Goal: Task Accomplishment & Management: Use online tool/utility

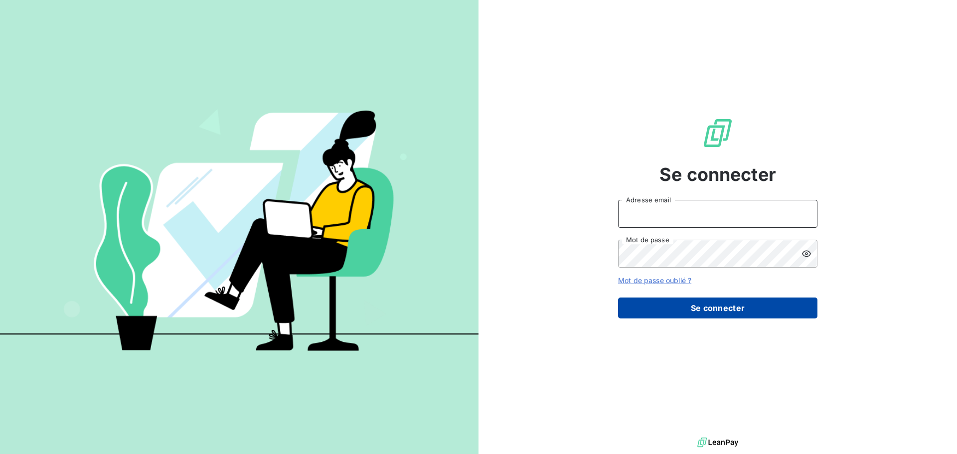
type input "[EMAIL_ADDRESS][DOMAIN_NAME]"
click at [702, 308] on button "Se connecter" at bounding box center [717, 308] width 199 height 21
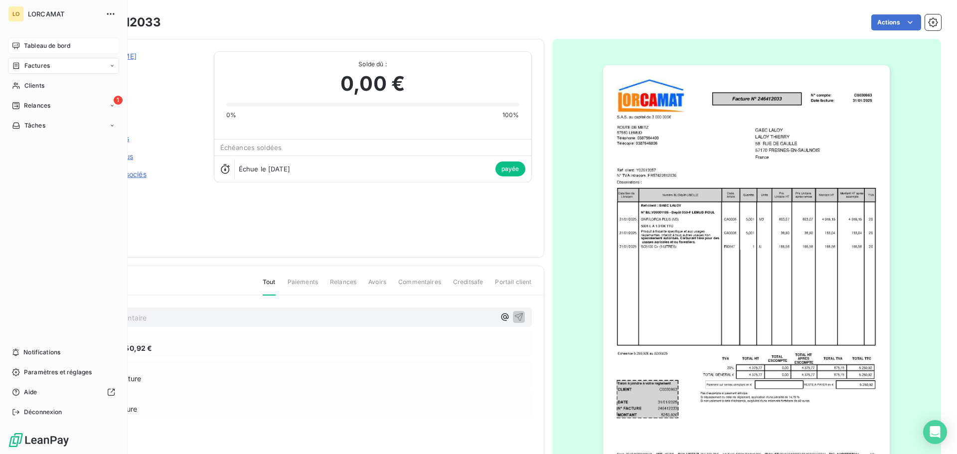
click at [34, 46] on span "Tableau de bord" at bounding box center [47, 45] width 46 height 9
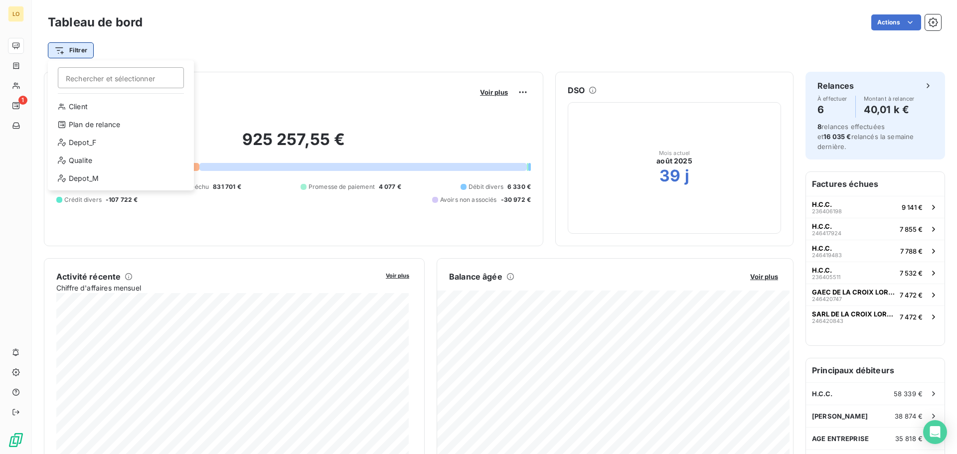
click at [75, 49] on html "LO 1 Tableau de bord Actions Filtrer Rechercher et sélectionner Client Plan de …" at bounding box center [478, 227] width 957 height 454
click at [83, 141] on div "Depot_F" at bounding box center [121, 143] width 138 height 16
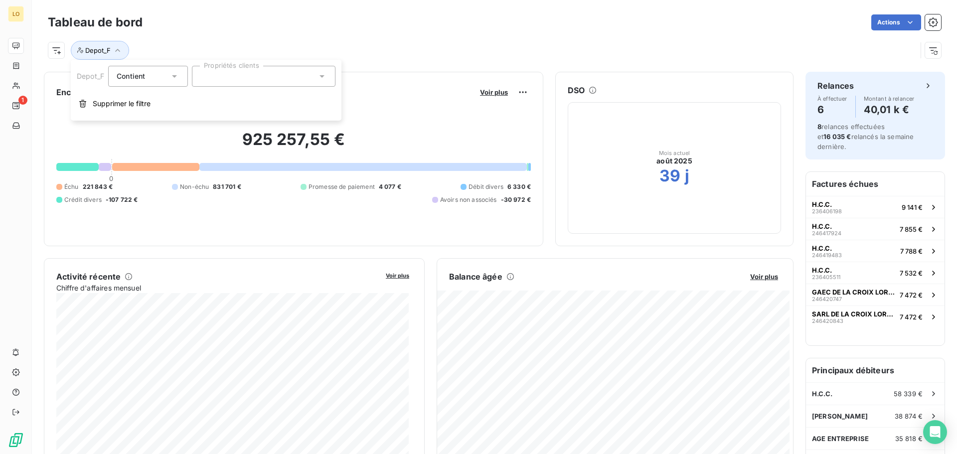
click at [217, 77] on div at bounding box center [264, 76] width 144 height 21
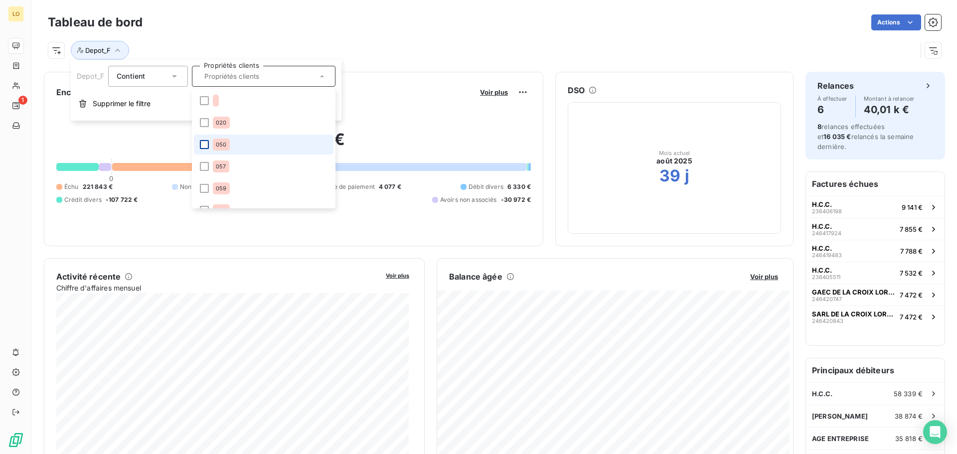
click at [205, 142] on div at bounding box center [204, 144] width 9 height 9
click at [330, 33] on div "Depot_F : 050" at bounding box center [494, 46] width 893 height 27
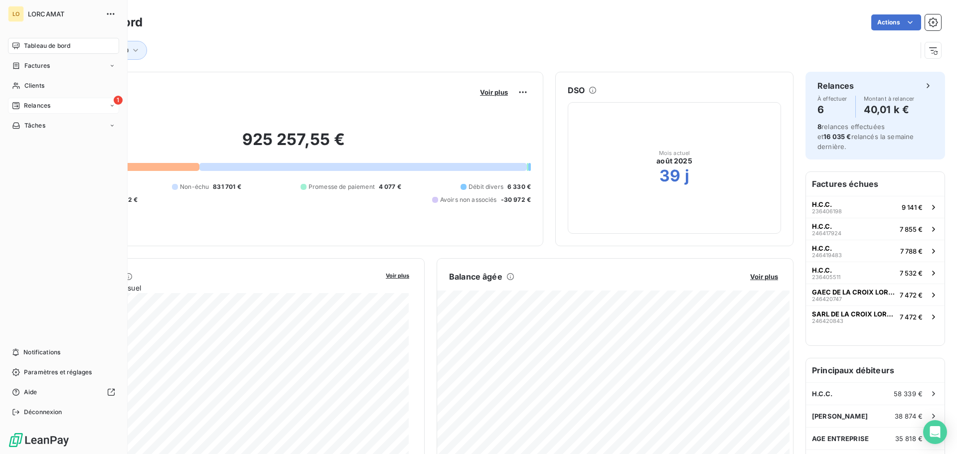
click at [53, 107] on div "1 Relances" at bounding box center [63, 106] width 111 height 16
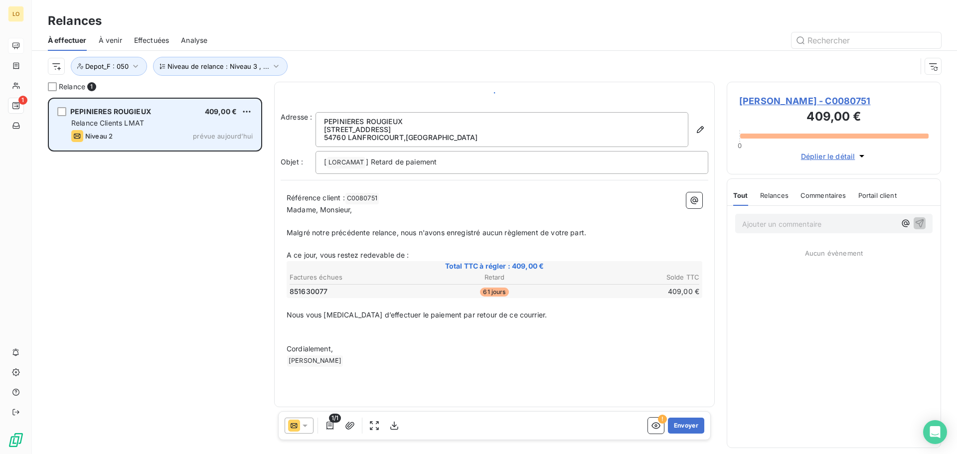
scroll to position [349, 207]
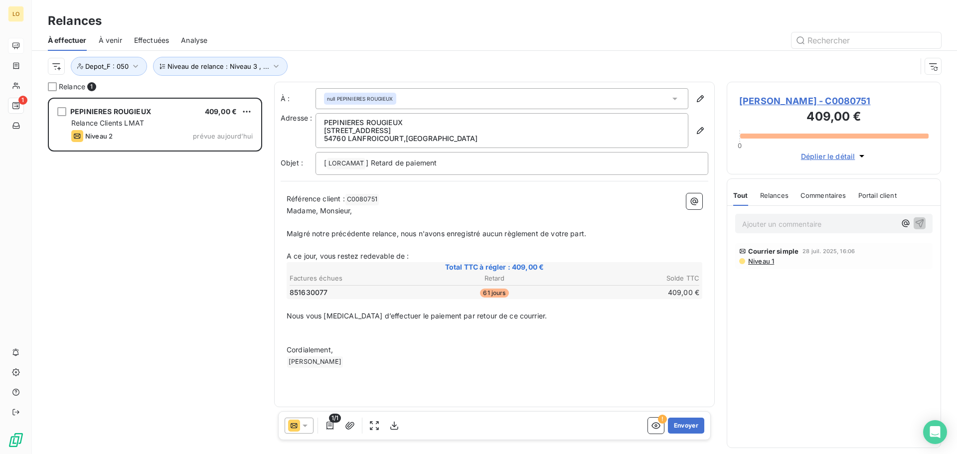
click at [354, 358] on p "﻿ [PERSON_NAME] ﻿ ﻿" at bounding box center [495, 362] width 416 height 12
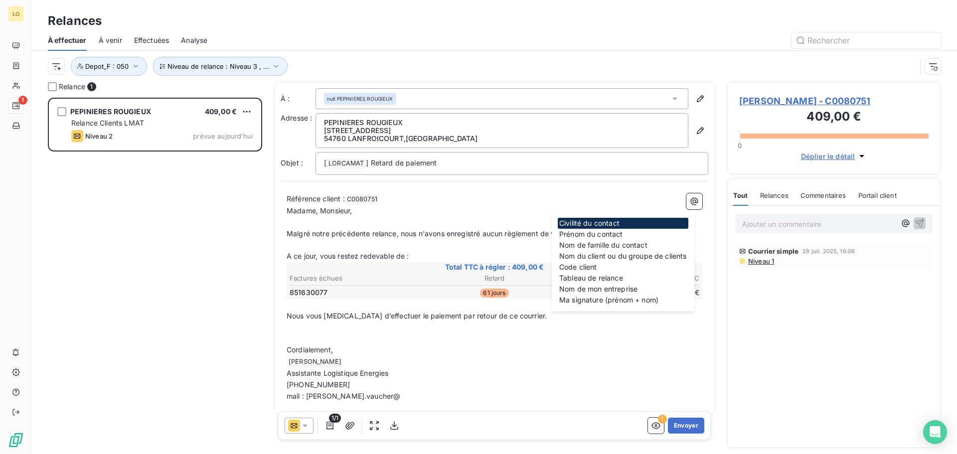
click at [370, 395] on p "mail : [PERSON_NAME].vaucher@" at bounding box center [495, 396] width 416 height 11
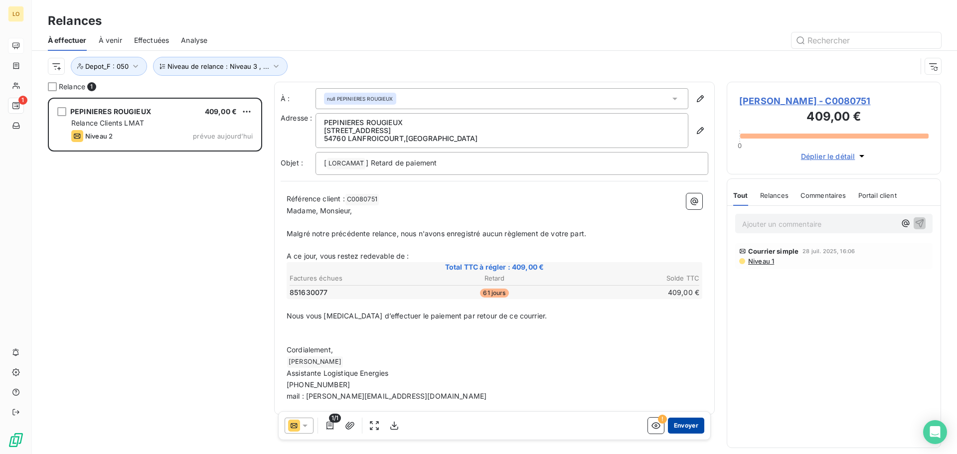
click at [685, 428] on button "Envoyer" at bounding box center [686, 426] width 36 height 16
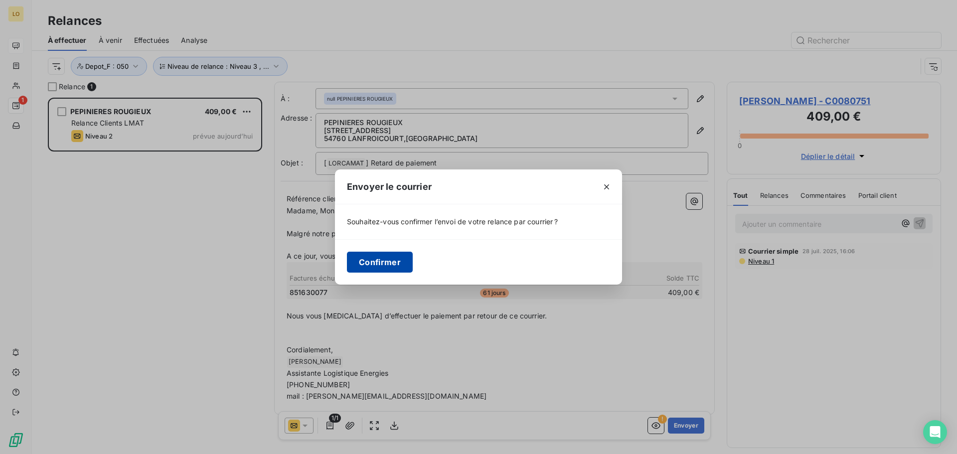
click at [372, 260] on button "Confirmer" at bounding box center [380, 262] width 66 height 21
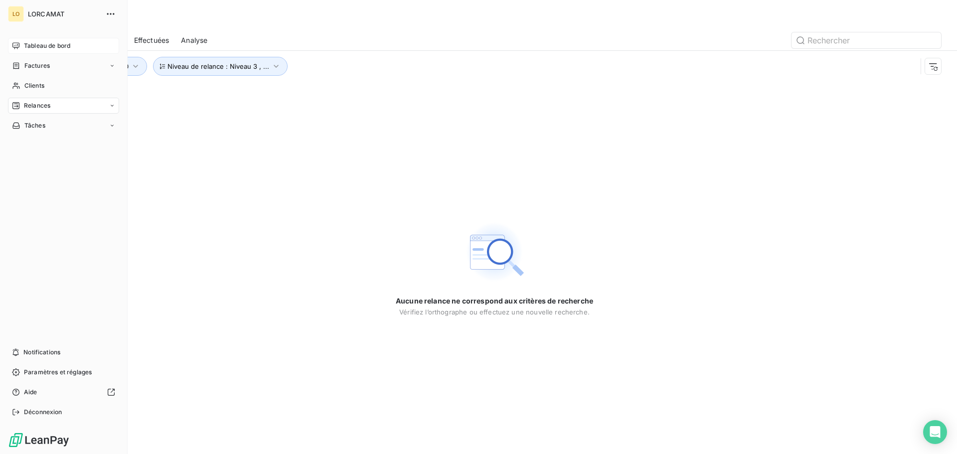
click at [27, 44] on span "Tableau de bord" at bounding box center [47, 45] width 46 height 9
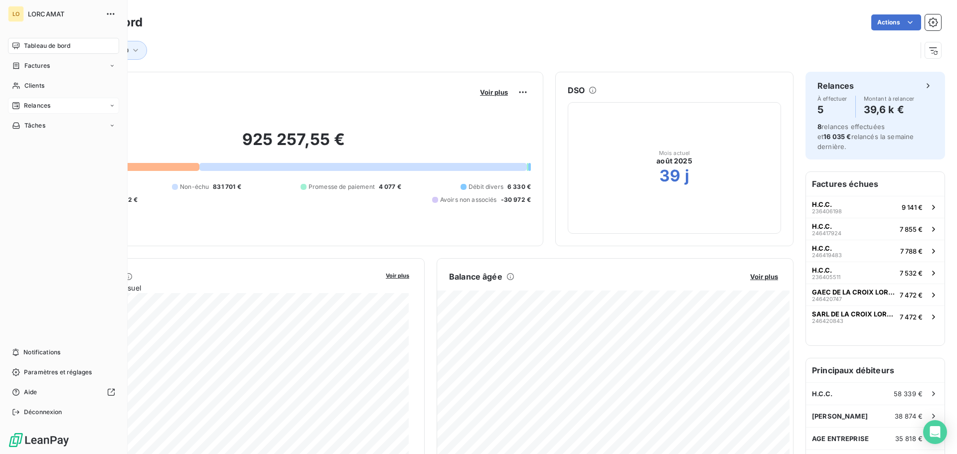
click at [40, 108] on span "Relances" at bounding box center [37, 105] width 26 height 9
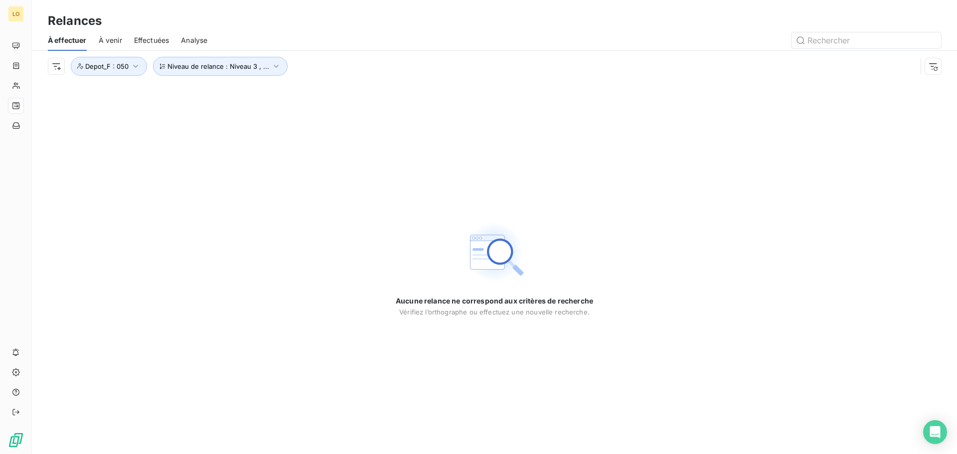
click at [143, 38] on span "Effectuées" at bounding box center [151, 40] width 35 height 10
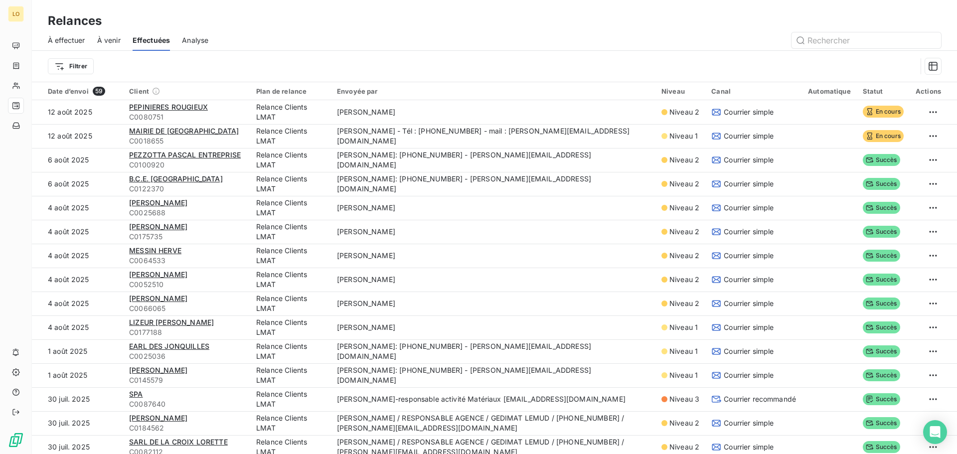
click at [194, 42] on span "Analyse" at bounding box center [195, 40] width 26 height 10
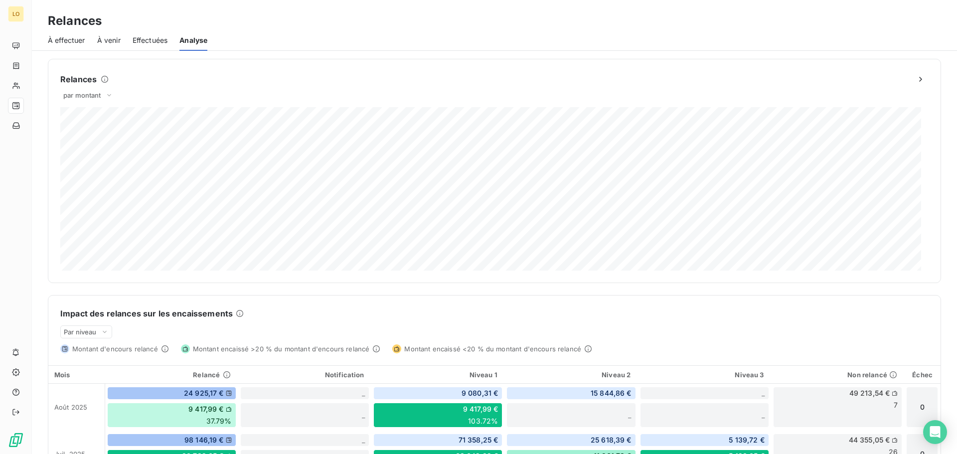
click at [113, 43] on span "À venir" at bounding box center [108, 40] width 23 height 10
